Goal: Navigation & Orientation: Go to known website

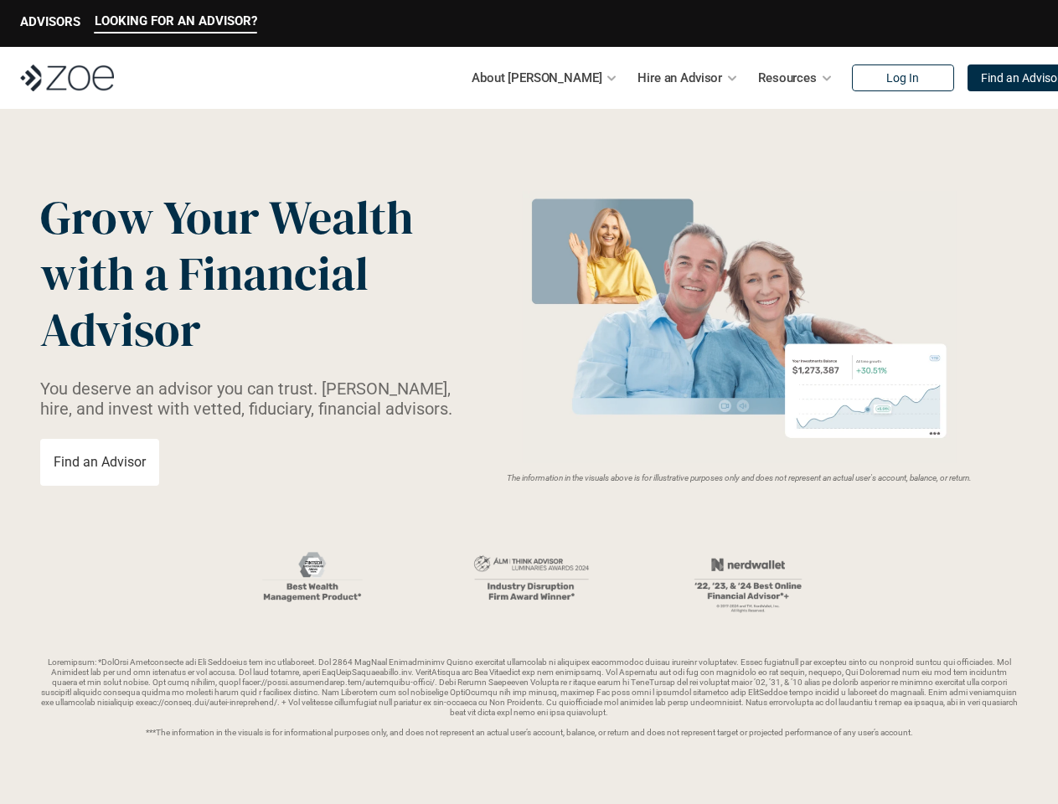
click at [529, 402] on img at bounding box center [739, 327] width 447 height 272
click at [175, 23] on p "LOOKING FOR AN ADVISOR?" at bounding box center [176, 20] width 163 height 15
click at [50, 23] on p "ADVISORS" at bounding box center [50, 21] width 60 height 15
